Goal: Information Seeking & Learning: Check status

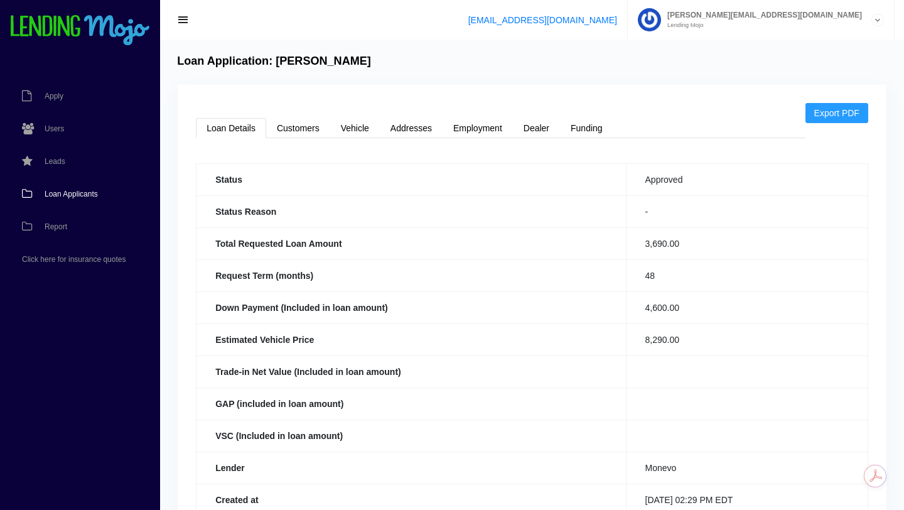
click at [79, 193] on span "Loan Applicants" at bounding box center [71, 194] width 53 height 8
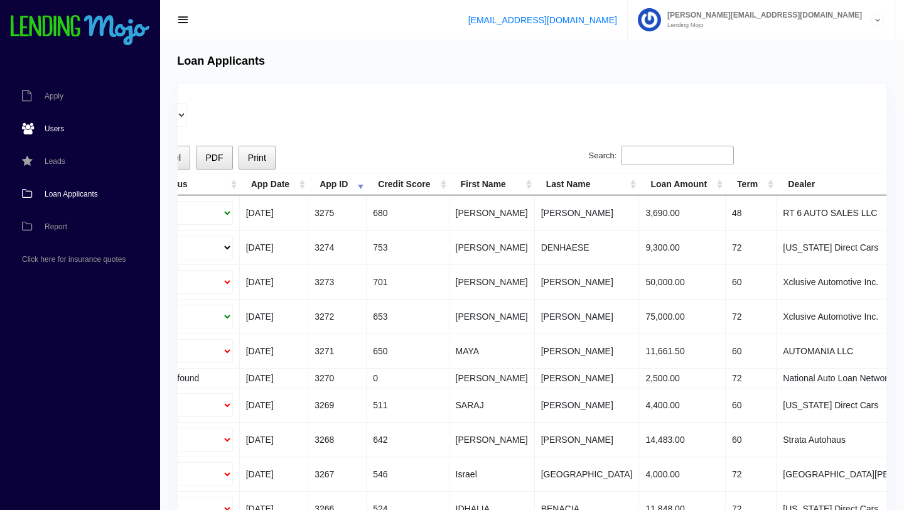
click at [53, 128] on span "Users" at bounding box center [54, 129] width 19 height 8
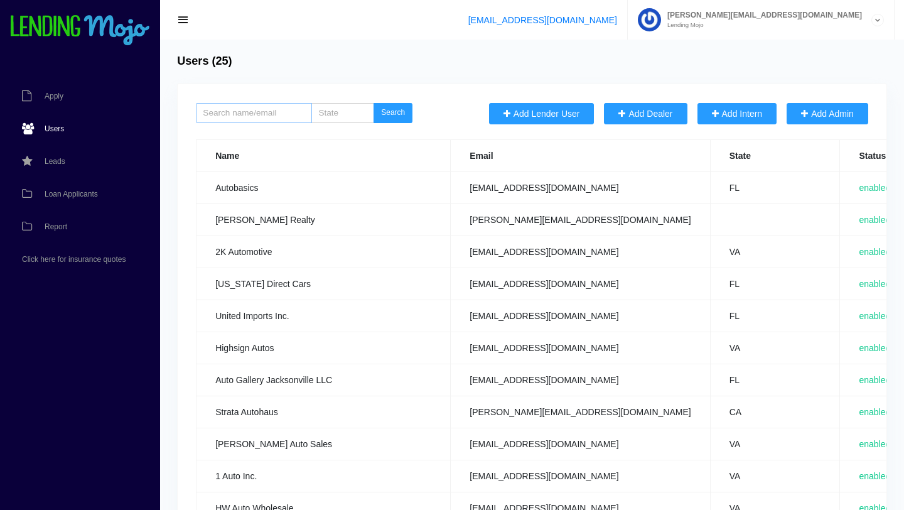
click at [247, 112] on input "search" at bounding box center [254, 113] width 116 height 20
type input "integrity"
click at [374, 103] on button "Search" at bounding box center [393, 113] width 39 height 20
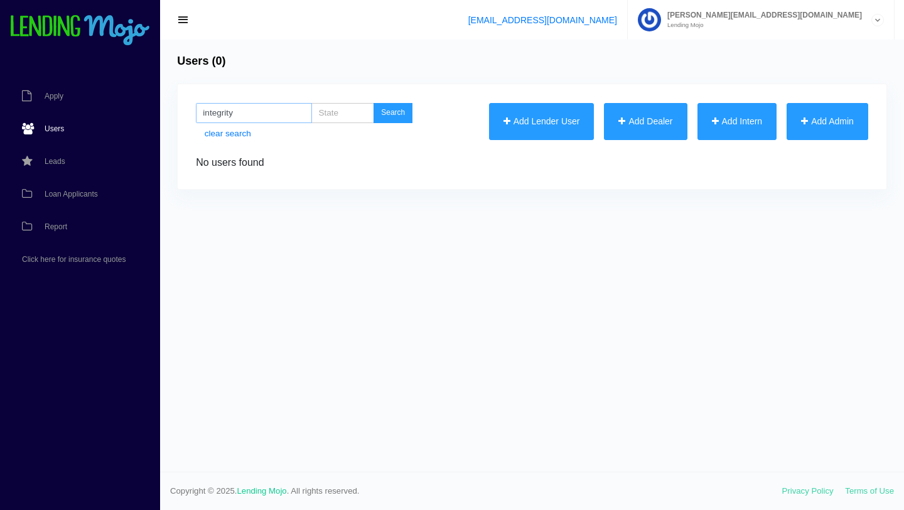
click at [258, 117] on input "integrity" at bounding box center [254, 113] width 116 height 20
type input "i"
click at [74, 195] on span "Loan Applicants" at bounding box center [71, 194] width 53 height 8
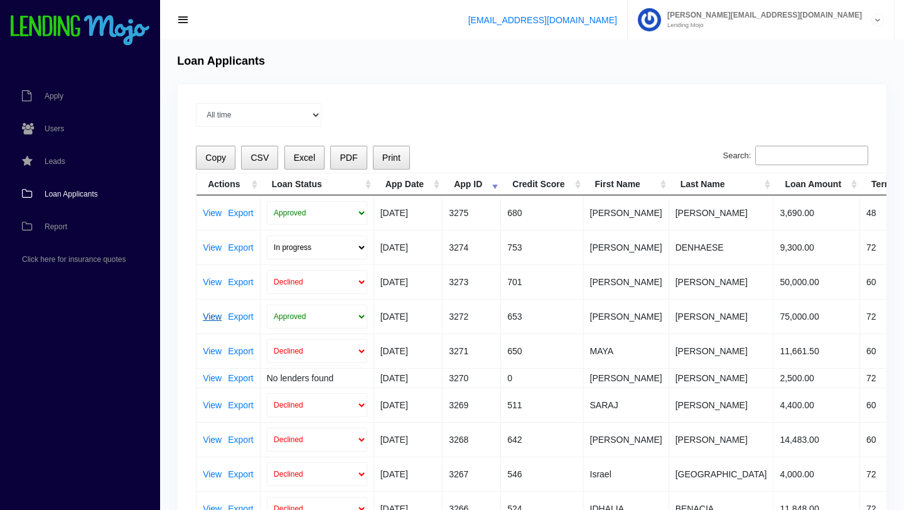
click at [210, 317] on link "View" at bounding box center [212, 316] width 19 height 9
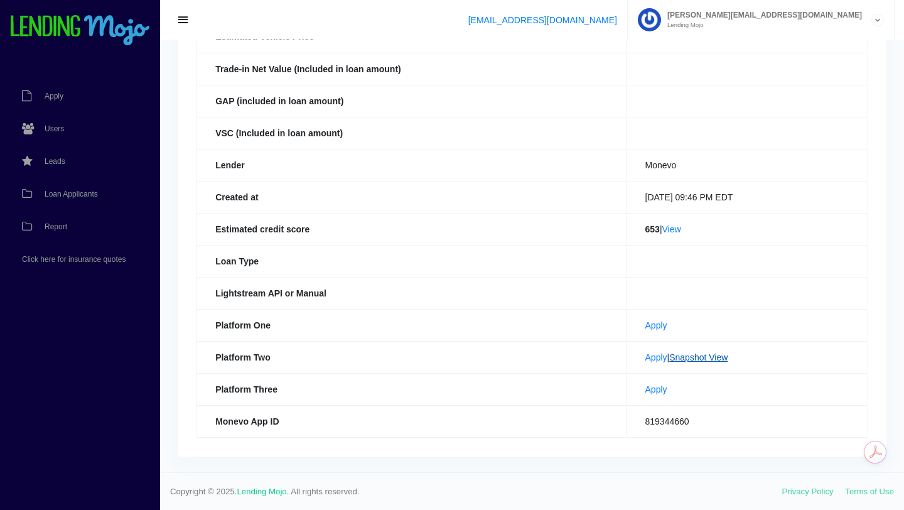
click at [692, 354] on link "Snapshot View" at bounding box center [699, 357] width 58 height 10
click at [666, 231] on link "View" at bounding box center [672, 229] width 19 height 10
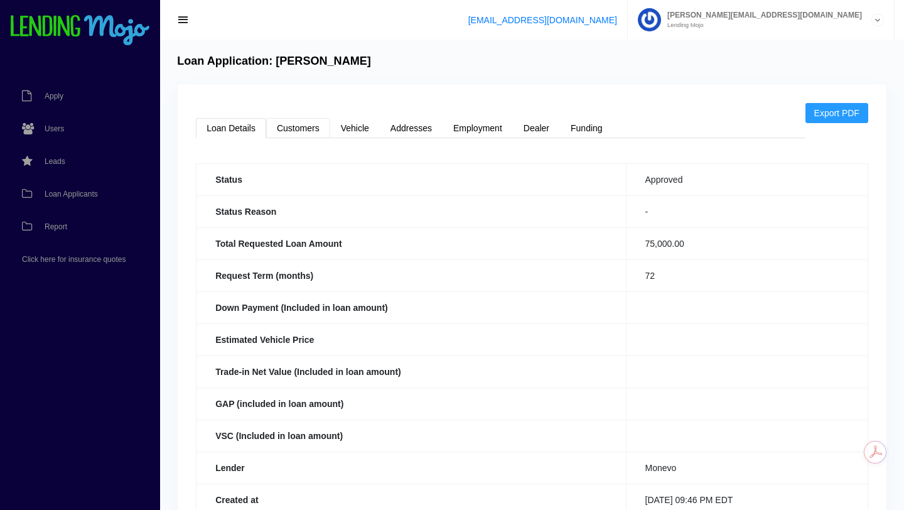
click at [313, 131] on link "Customers" at bounding box center [298, 128] width 64 height 20
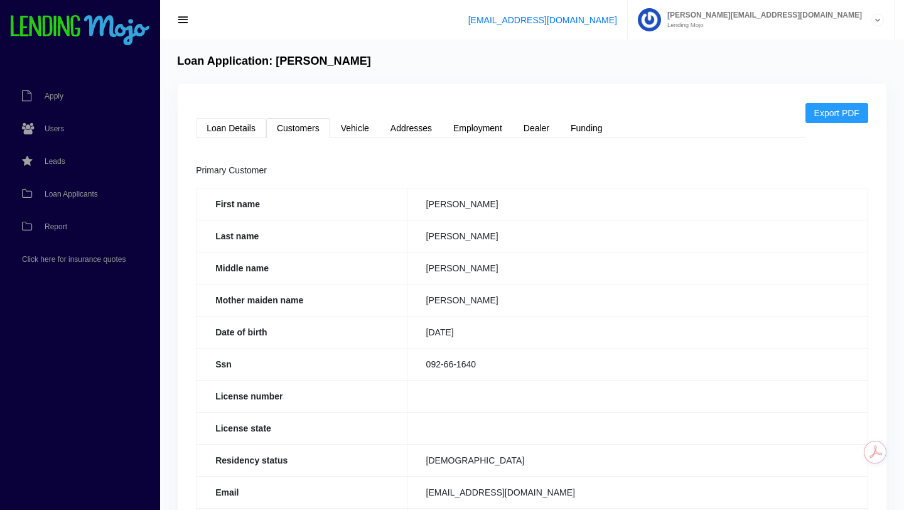
click at [237, 127] on link "Loan Details" at bounding box center [231, 128] width 70 height 20
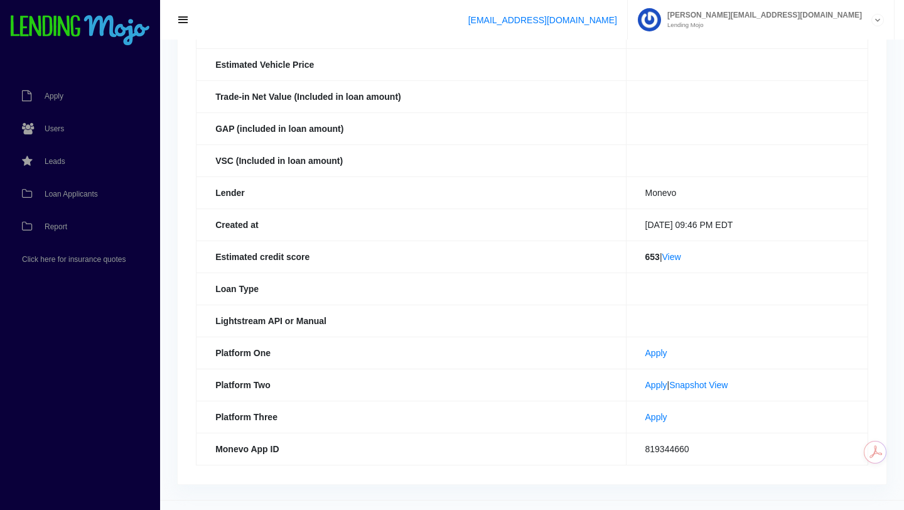
scroll to position [272, 0]
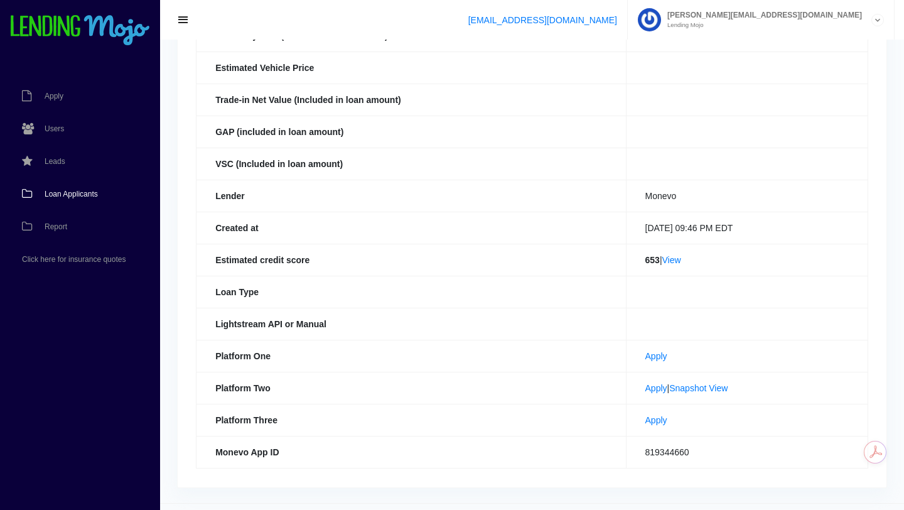
click at [73, 192] on span "Loan Applicants" at bounding box center [71, 194] width 53 height 8
